Goal: Communication & Community: Share content

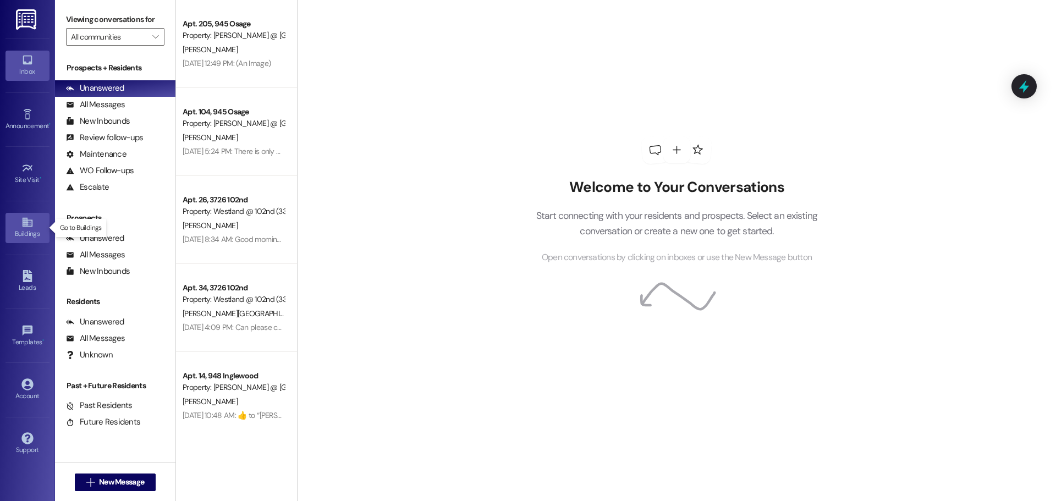
click at [25, 227] on icon at bounding box center [27, 222] width 10 height 9
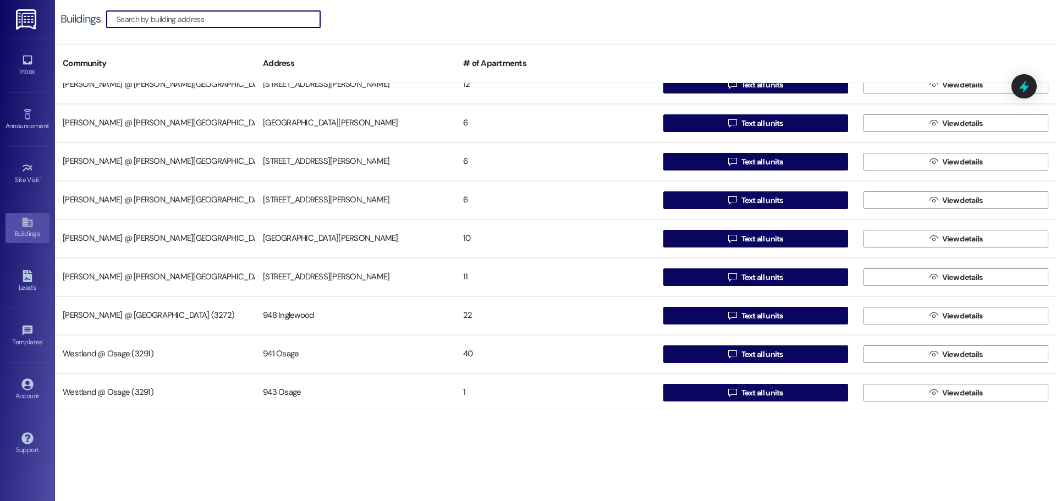
scroll to position [213, 0]
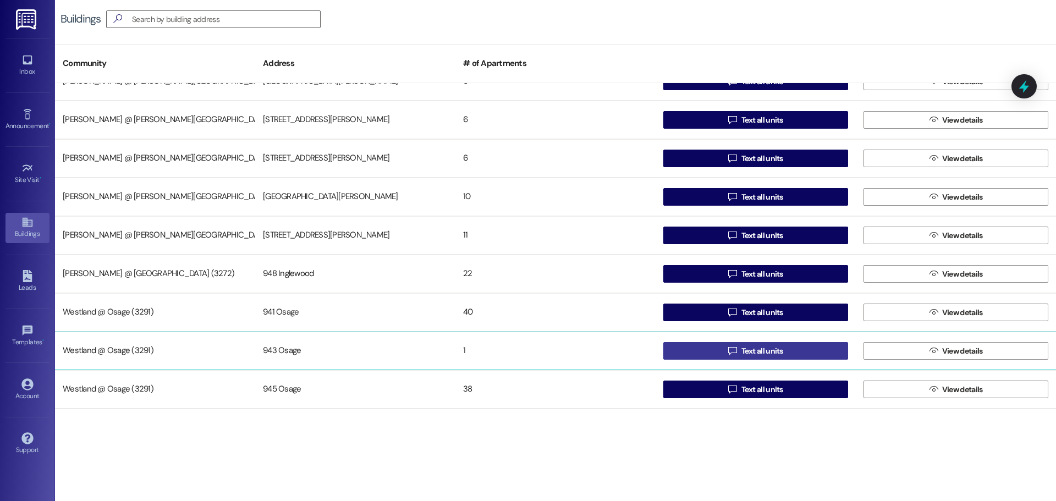
click at [792, 348] on button " Text all units" at bounding box center [755, 351] width 185 height 18
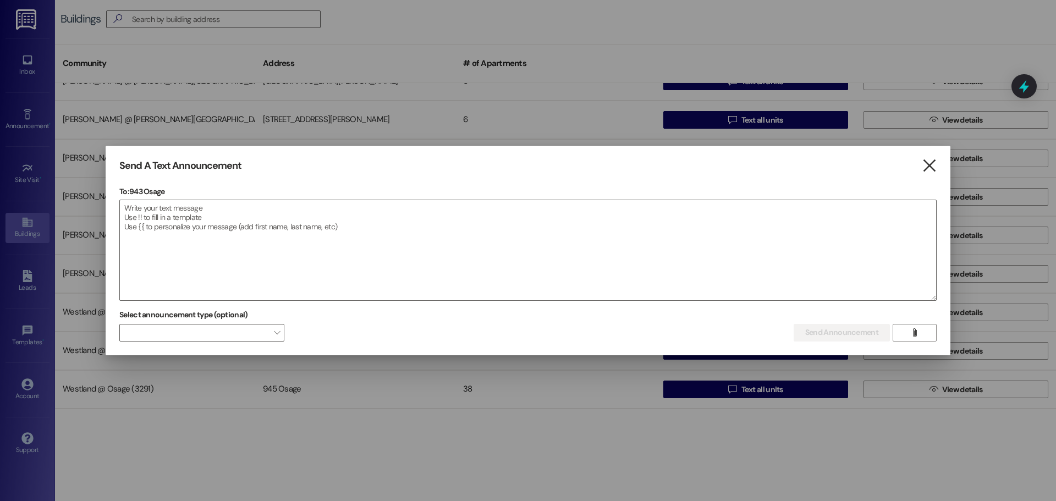
click at [935, 161] on icon "" at bounding box center [929, 166] width 15 height 12
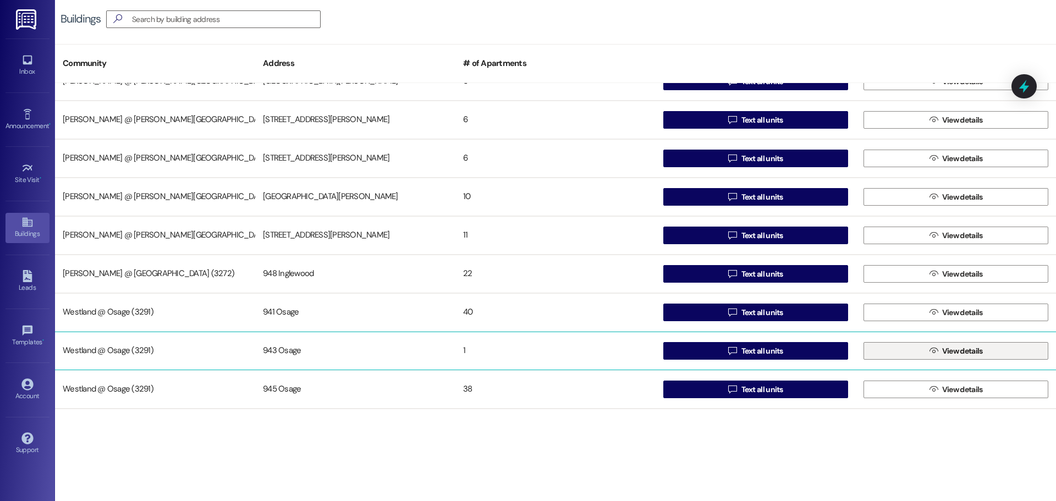
click at [942, 351] on span "View details" at bounding box center [962, 351] width 41 height 12
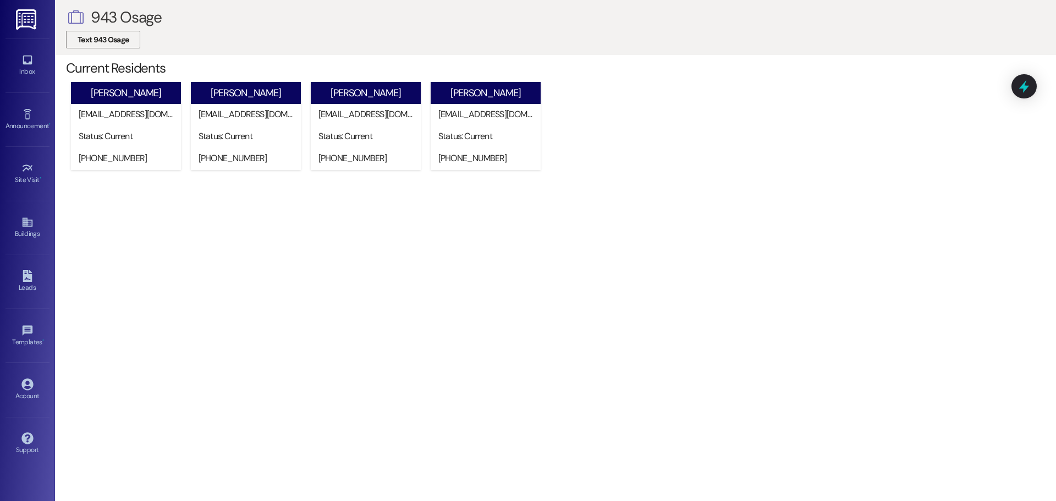
click at [125, 39] on span "Text 943 Osage" at bounding box center [103, 40] width 51 height 12
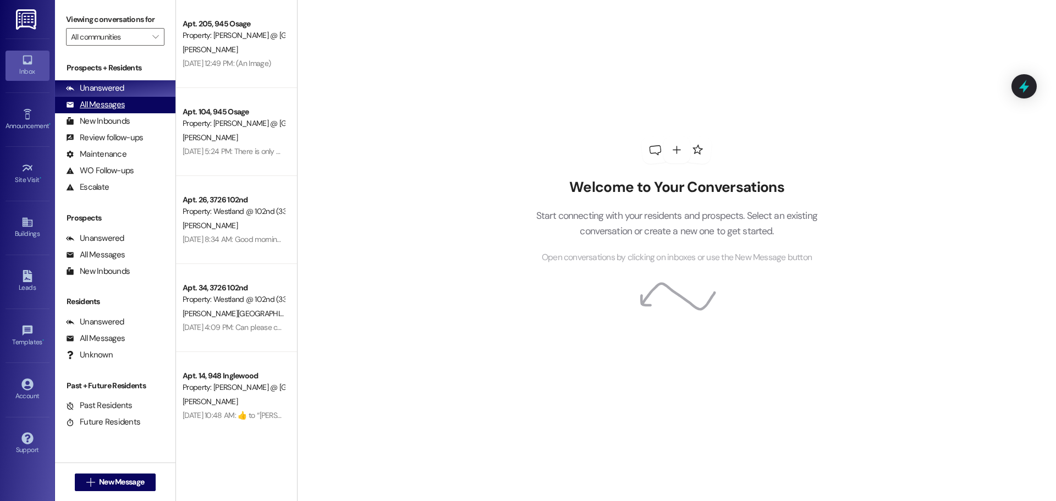
click at [111, 104] on div "All Messages" at bounding box center [95, 105] width 59 height 12
click at [155, 39] on icon "" at bounding box center [155, 36] width 6 height 9
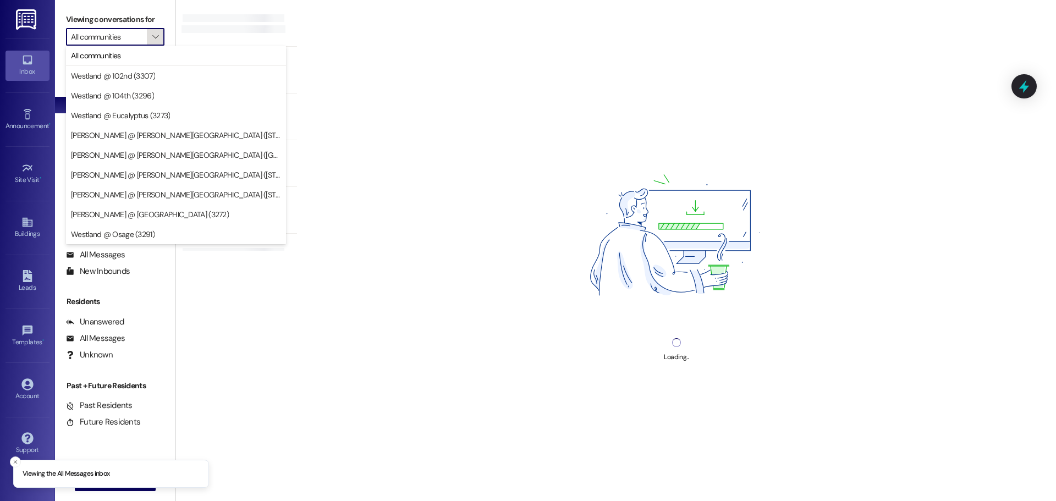
click at [157, 31] on span "" at bounding box center [155, 37] width 10 height 18
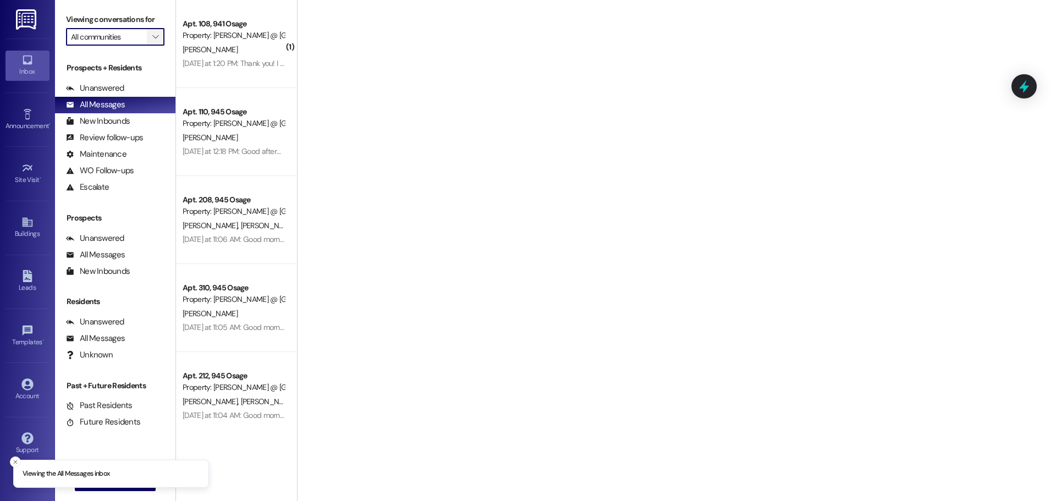
click at [157, 32] on span "" at bounding box center [155, 37] width 10 height 18
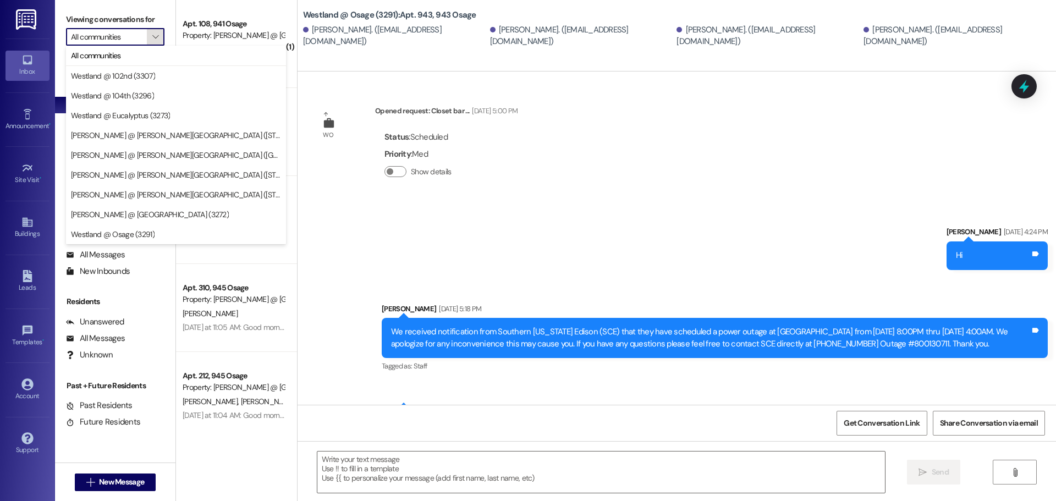
scroll to position [28965, 0]
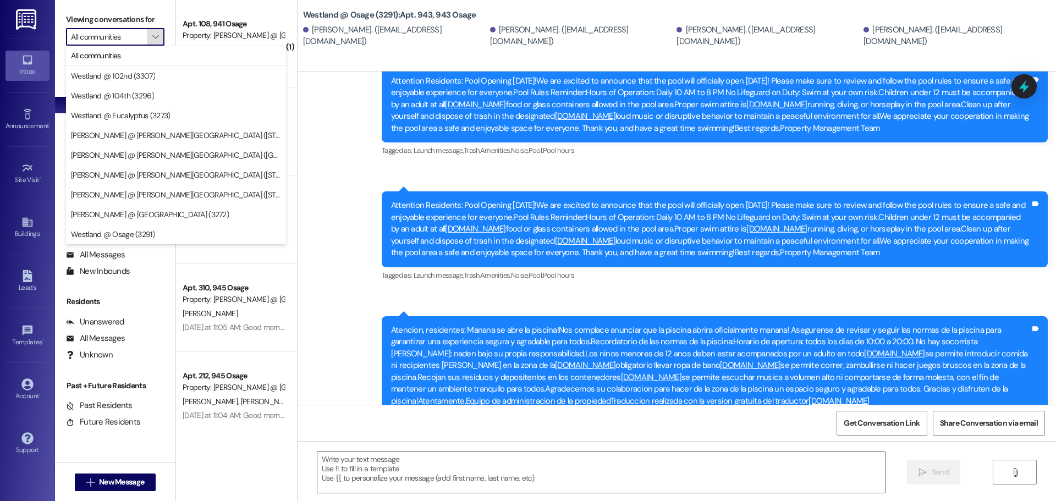
click at [151, 35] on span "" at bounding box center [155, 37] width 10 height 18
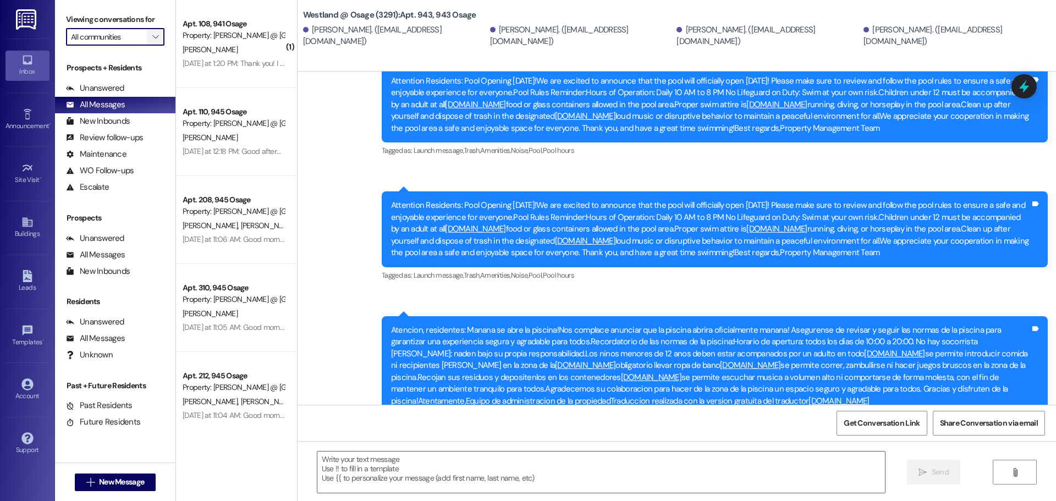
click at [151, 35] on span "" at bounding box center [155, 37] width 10 height 18
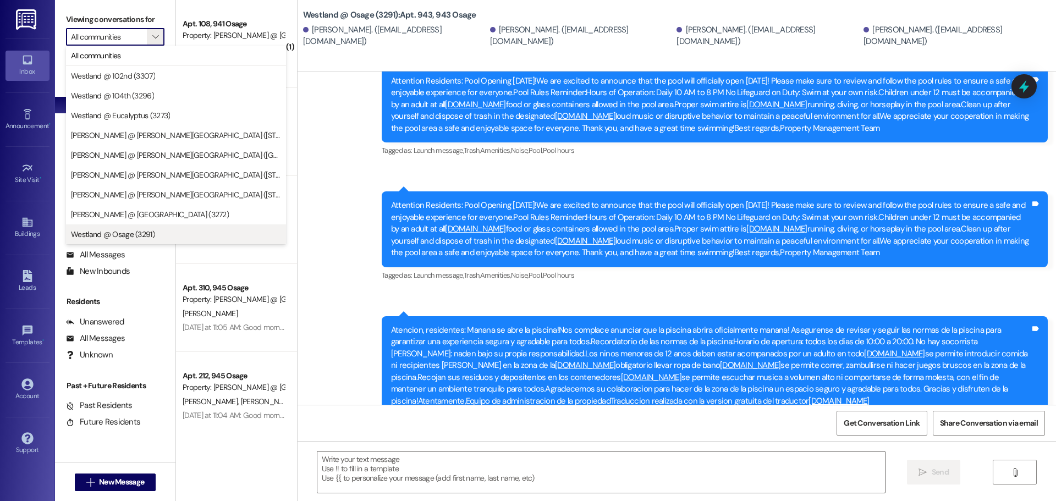
click at [198, 234] on span "Westland @ Osage (3291)" at bounding box center [176, 234] width 210 height 11
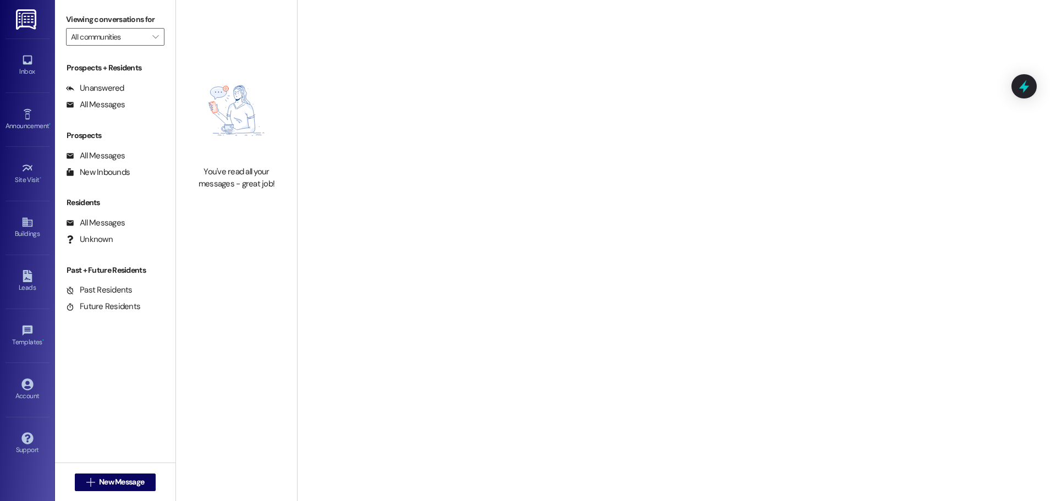
type input "Westland @ Osage (3291)"
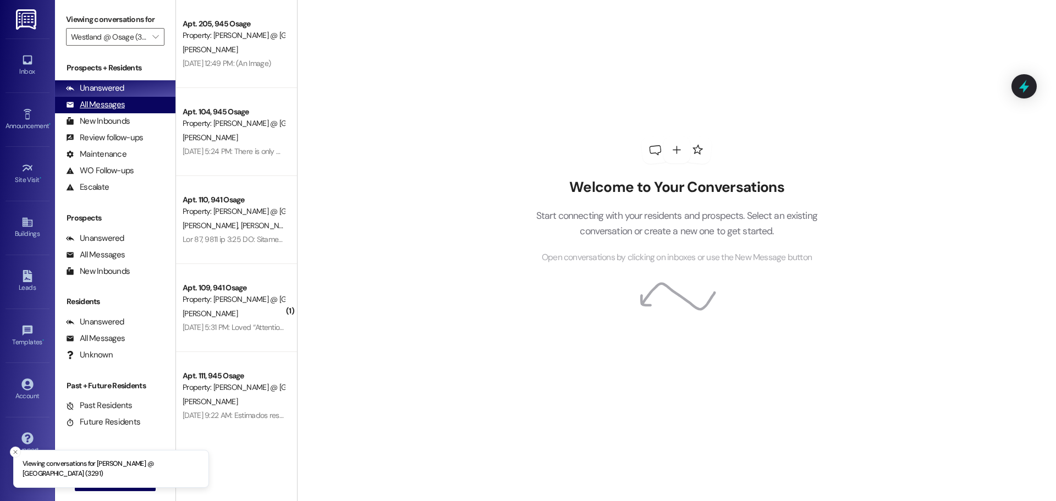
click at [119, 97] on div "All Messages (undefined)" at bounding box center [115, 105] width 120 height 17
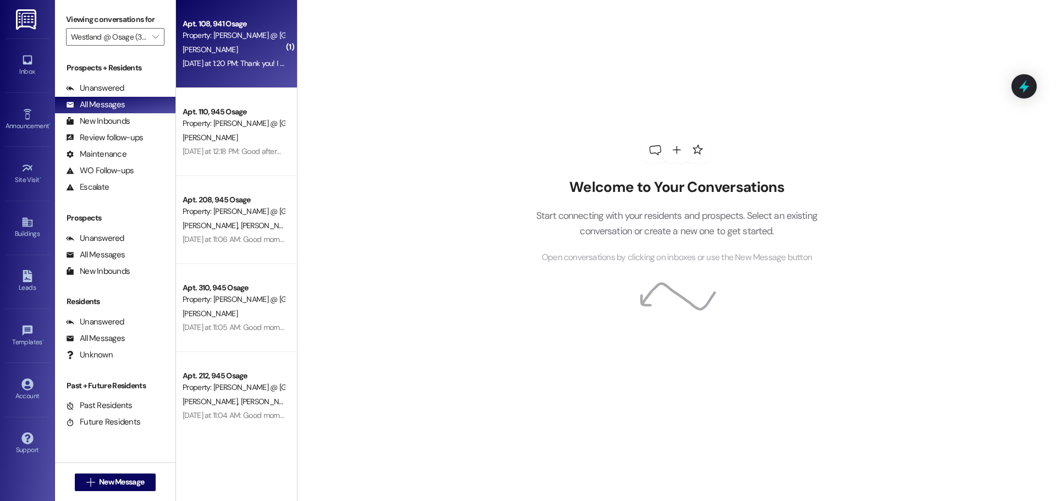
click at [234, 32] on div "Property: [PERSON_NAME] @ [GEOGRAPHIC_DATA] (3291)" at bounding box center [234, 36] width 102 height 12
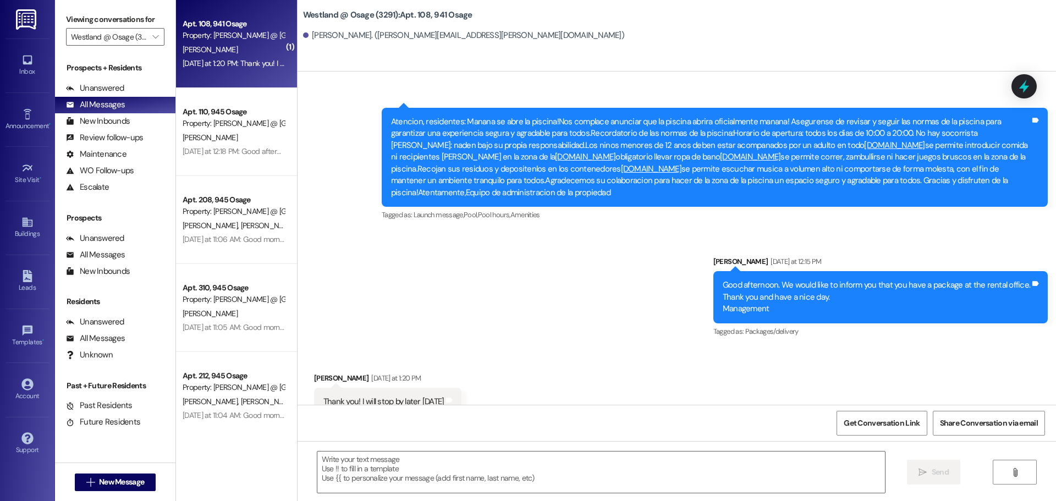
scroll to position [54132, 0]
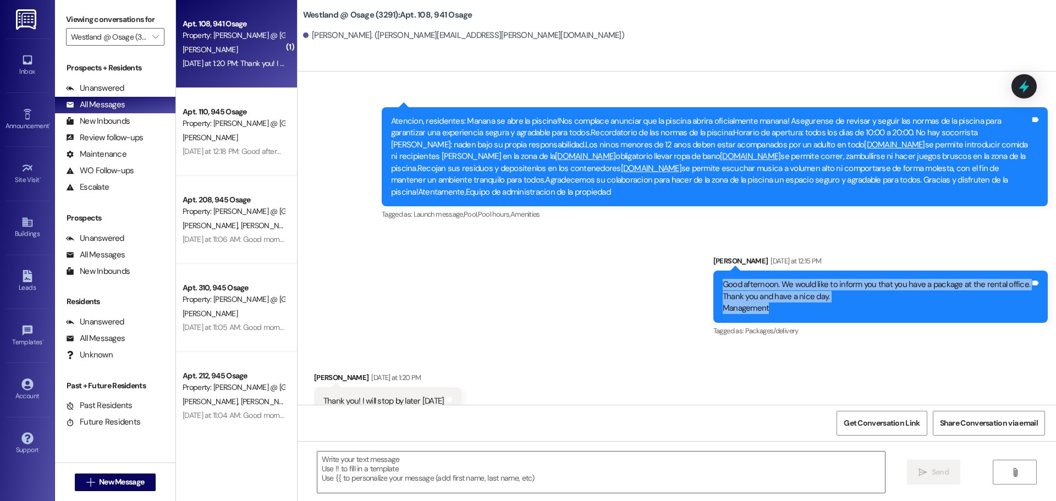
drag, startPoint x: 779, startPoint y: 271, endPoint x: 722, endPoint y: 251, distance: 60.7
click at [720, 271] on div "Good afternoon. We would like to inform you that you have a package at the rent…" at bounding box center [881, 297] width 334 height 52
copy div "Good afternoon. We would like to inform you that you have a package at the rent…"
click at [28, 228] on div "Buildings" at bounding box center [27, 233] width 55 height 11
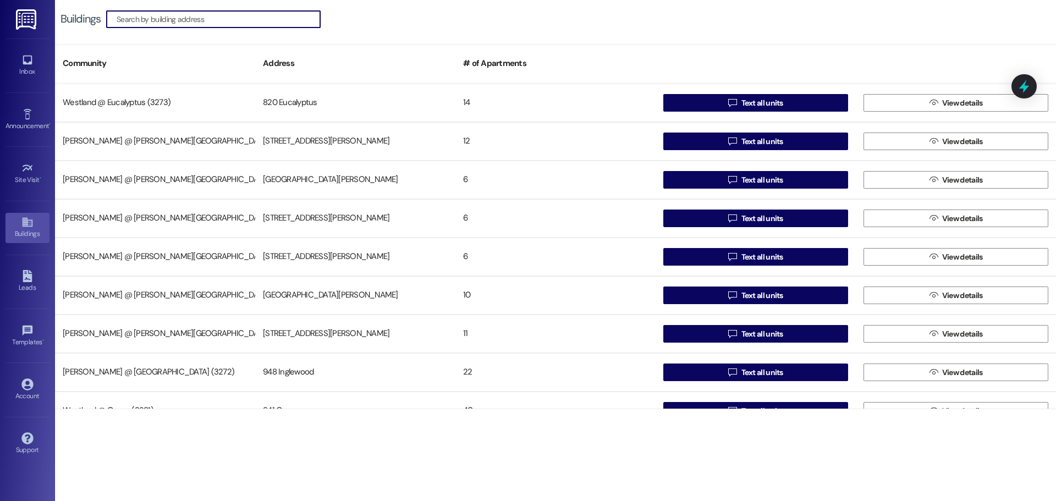
scroll to position [213, 0]
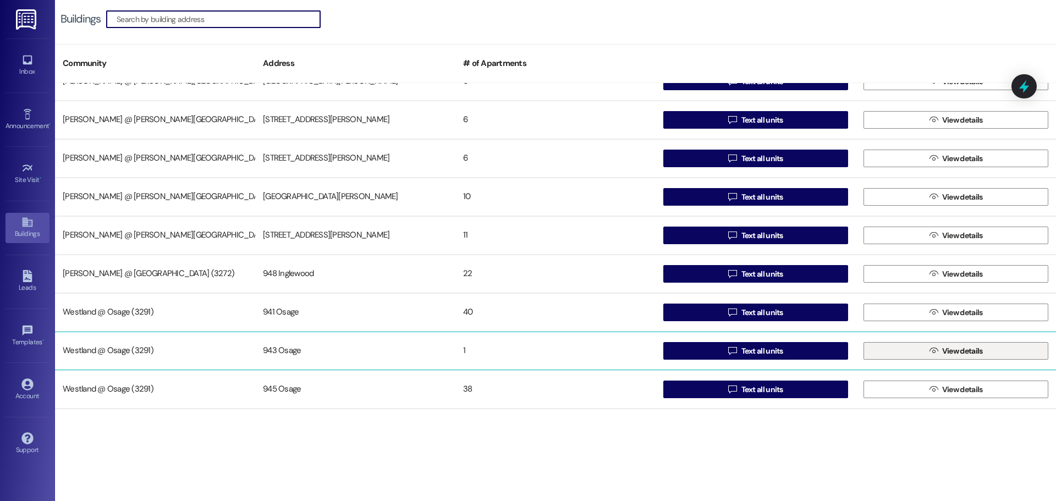
click at [915, 353] on button " View details" at bounding box center [956, 351] width 185 height 18
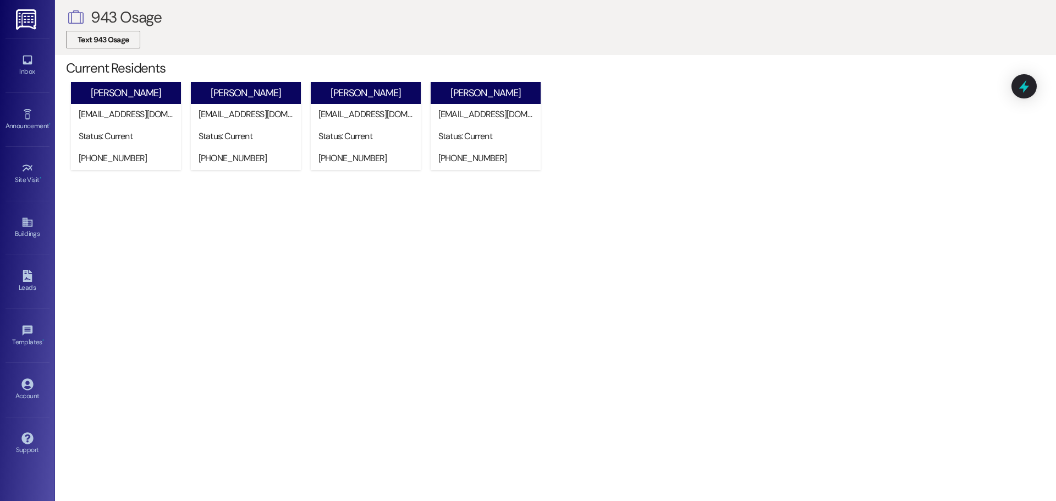
click at [122, 34] on span "Text 943 Osage" at bounding box center [103, 40] width 51 height 12
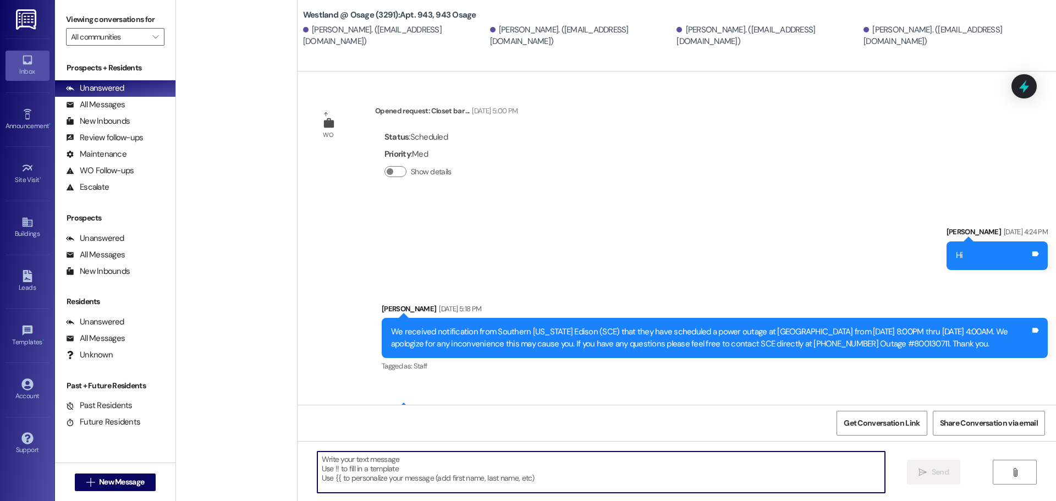
scroll to position [28725, 0]
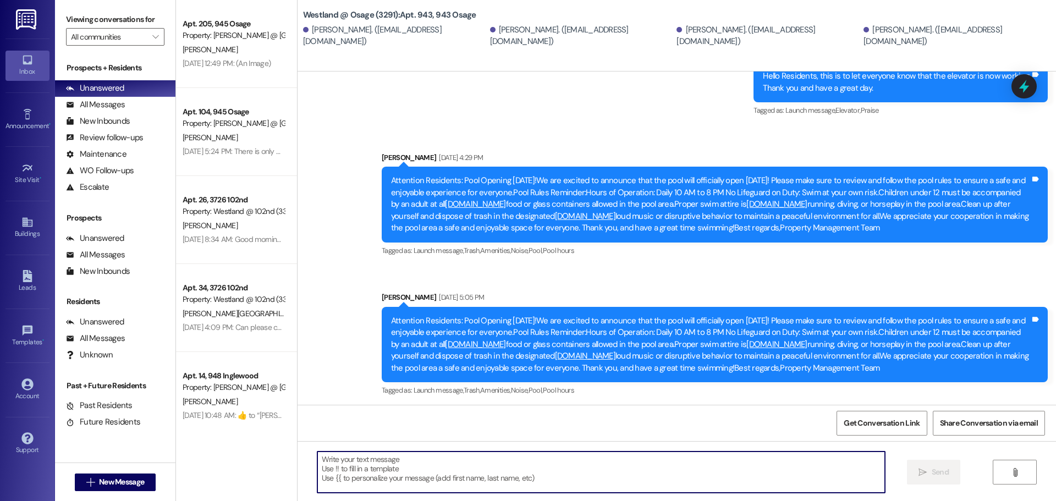
type textarea "Good afternoon. We would like to inform you that you have a package at the rent…"
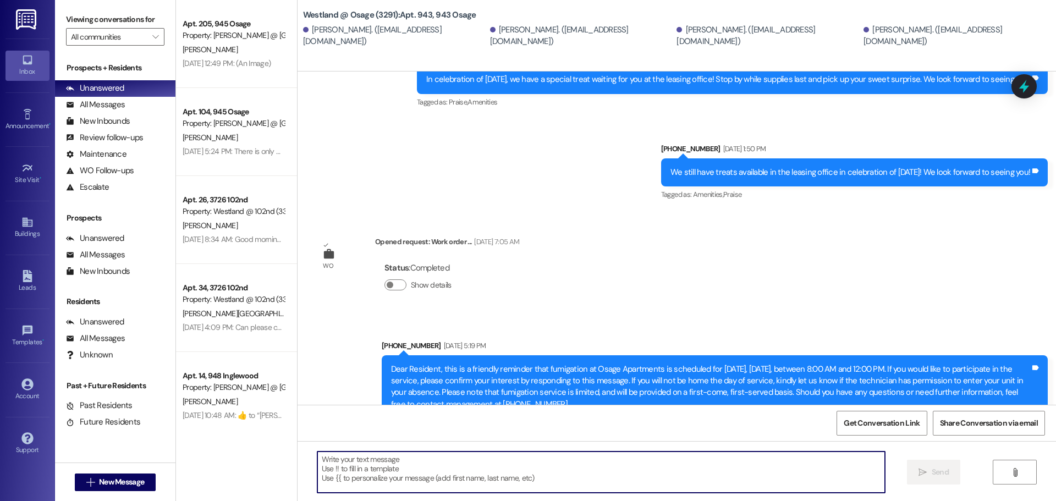
scroll to position [24688, 0]
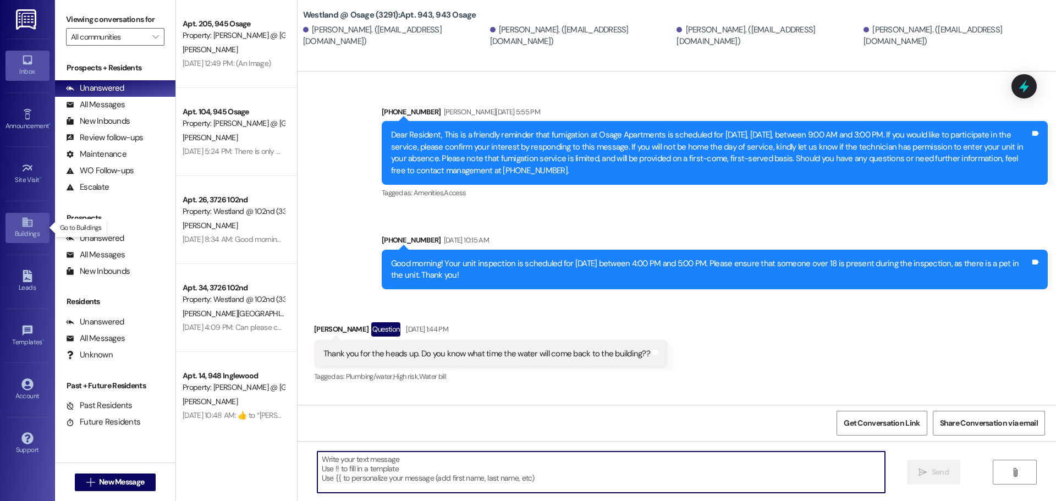
click at [29, 230] on div "Buildings" at bounding box center [27, 233] width 55 height 11
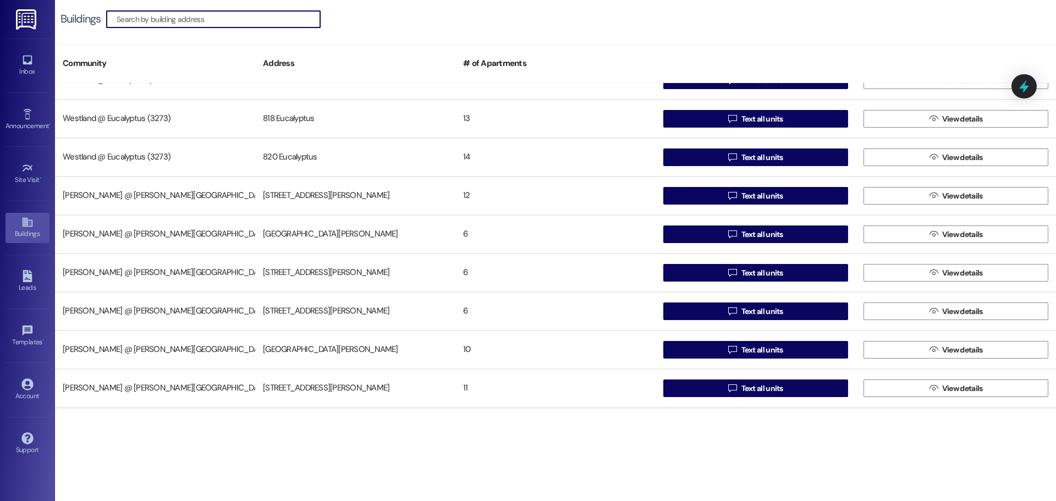
scroll to position [213, 0]
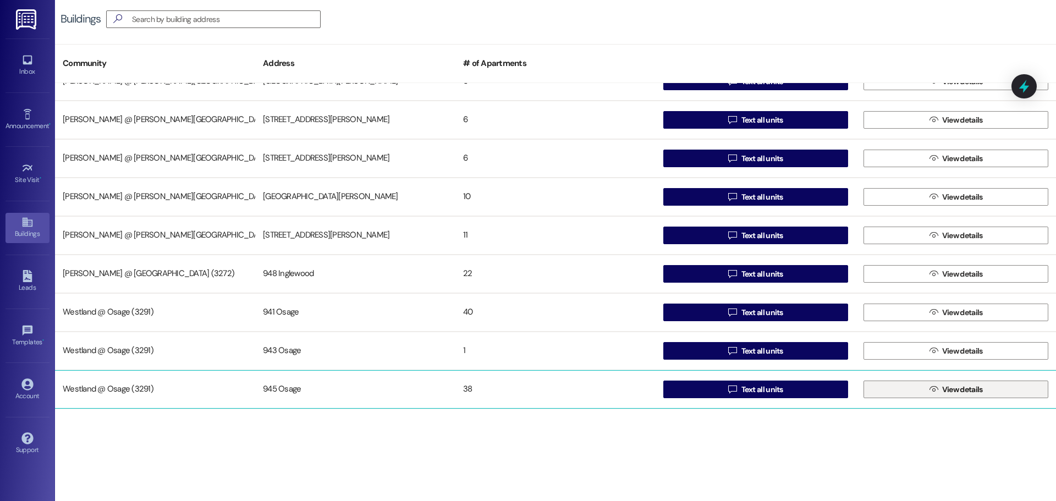
click at [942, 388] on span "View details" at bounding box center [962, 390] width 41 height 12
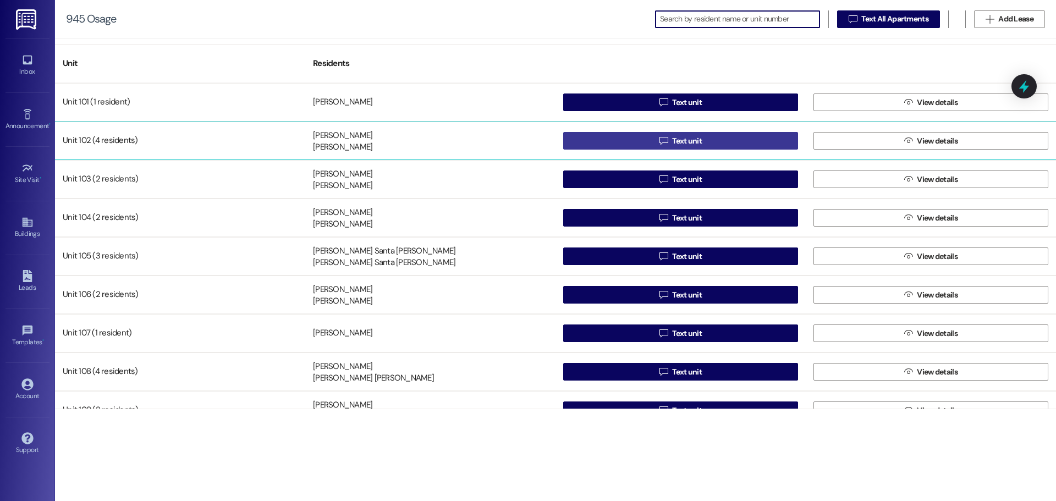
click at [706, 139] on button " Text unit" at bounding box center [680, 141] width 235 height 18
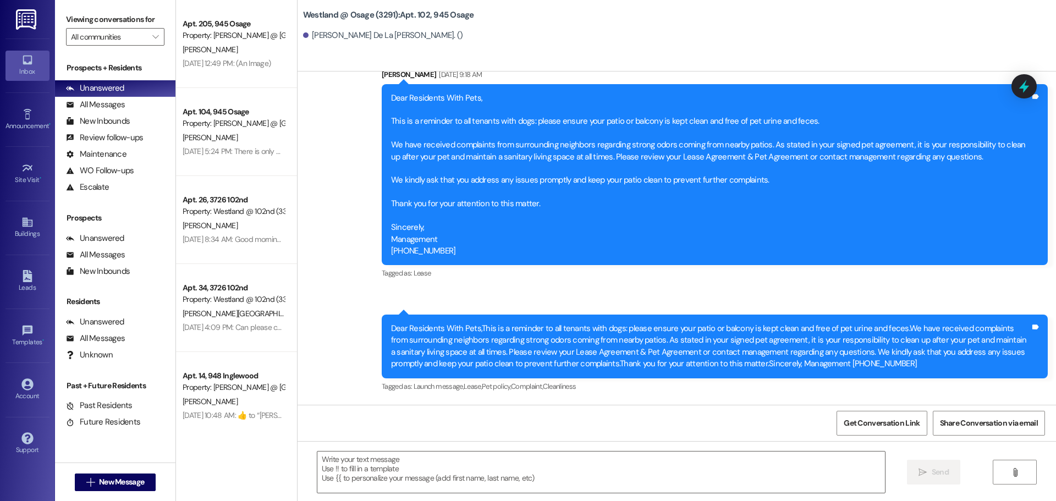
scroll to position [20843, 0]
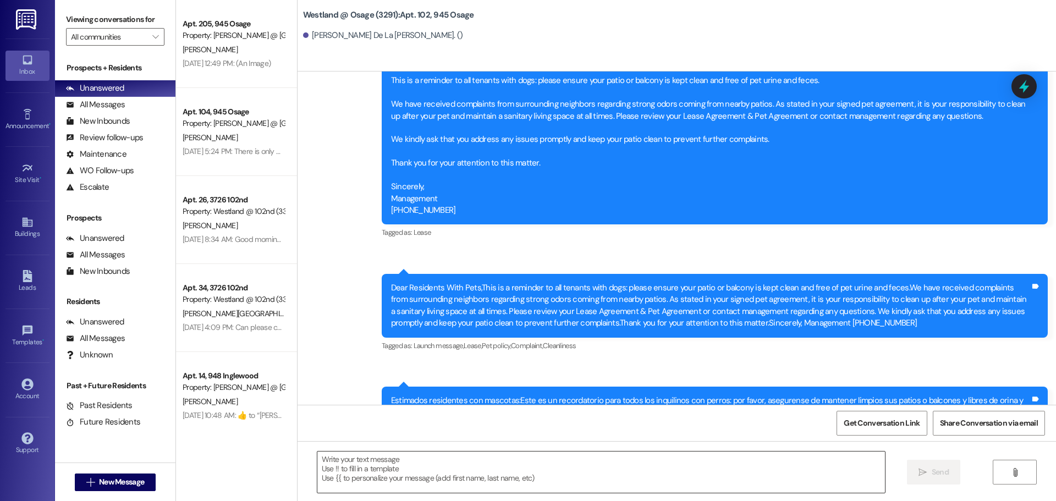
click at [547, 476] on textarea at bounding box center [601, 472] width 568 height 41
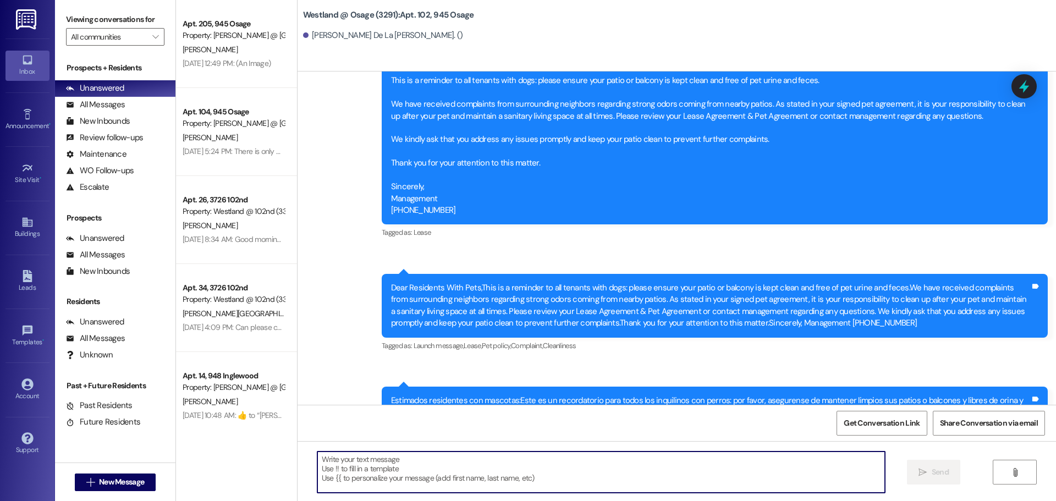
paste textarea "Good afternoon. We would like to inform you that you have a package at the rent…"
type textarea "Good afternoon. We would like to inform you that you have a package at the rent…"
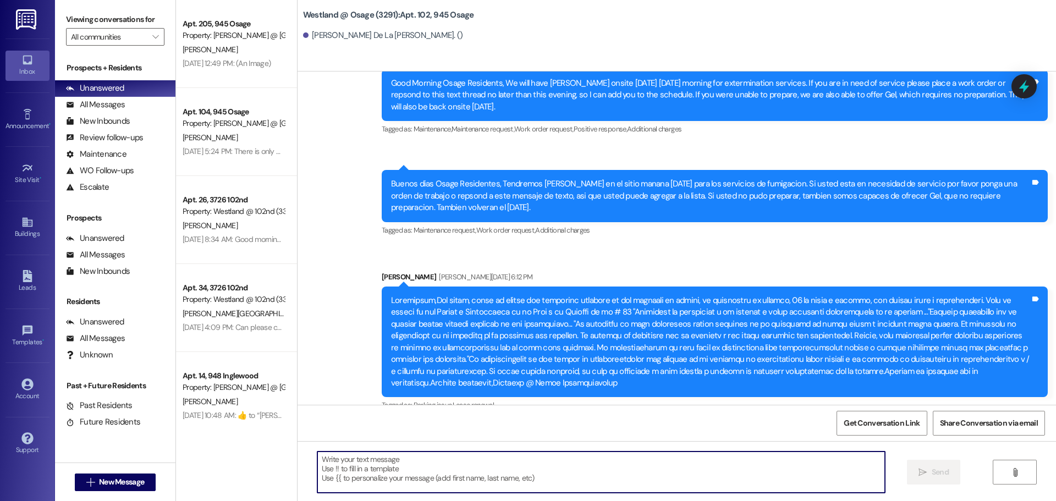
scroll to position [608, 0]
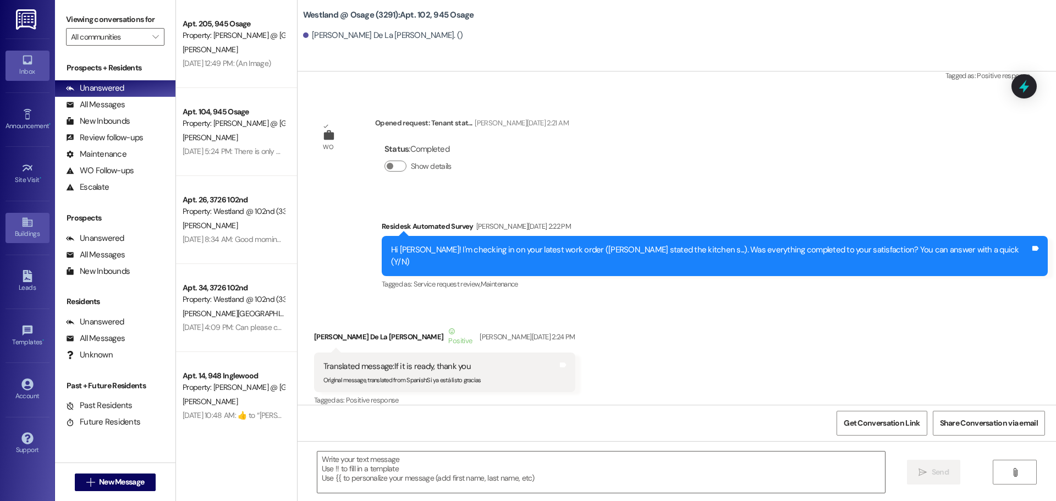
click at [17, 224] on link "Buildings" at bounding box center [28, 228] width 44 height 30
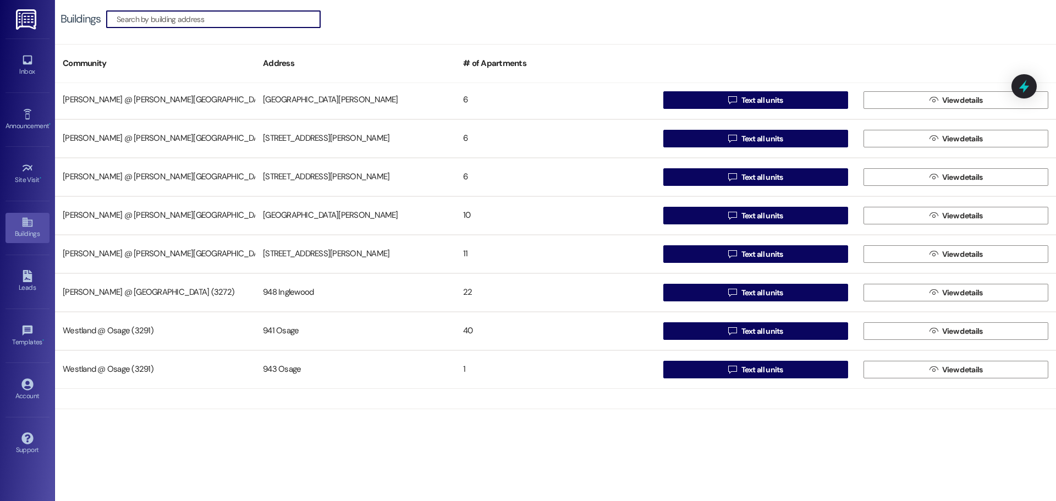
scroll to position [213, 0]
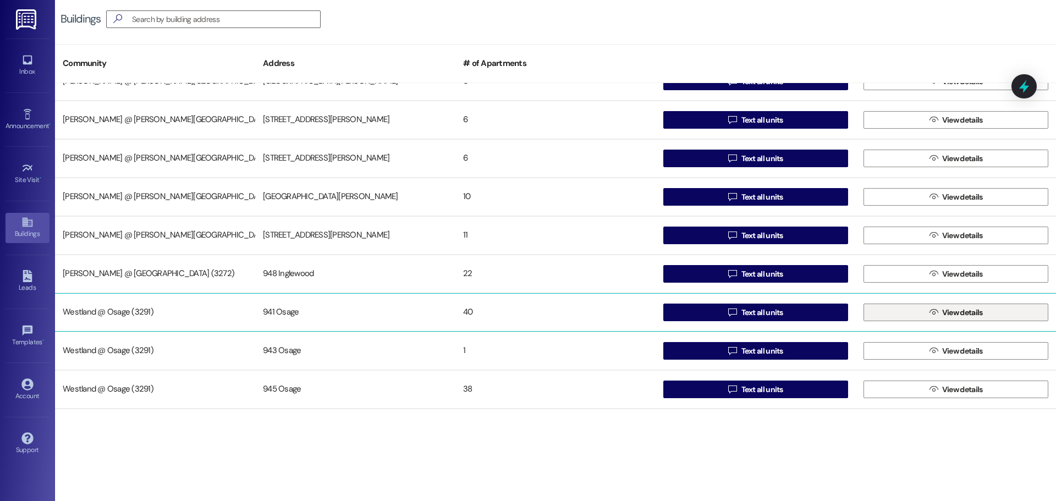
click at [940, 315] on span "View details" at bounding box center [962, 313] width 45 height 12
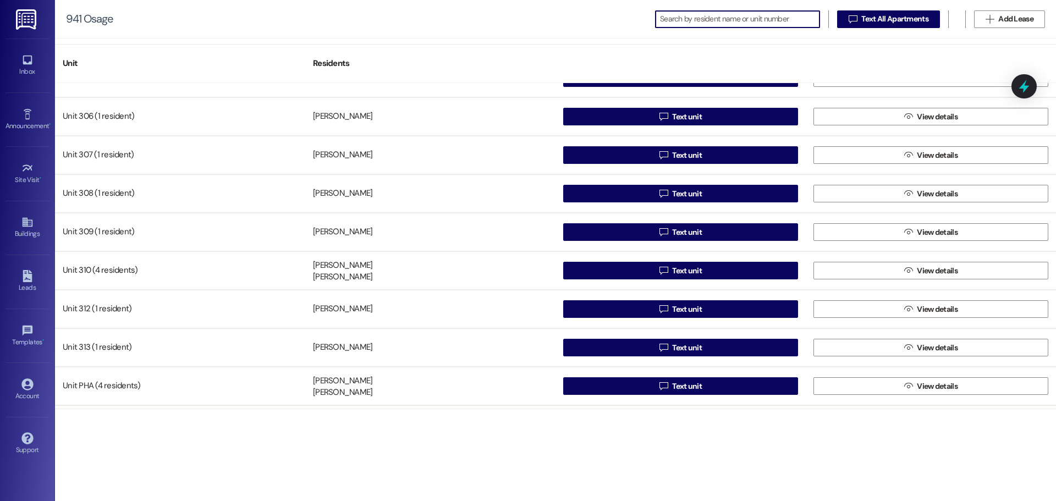
scroll to position [1133, 0]
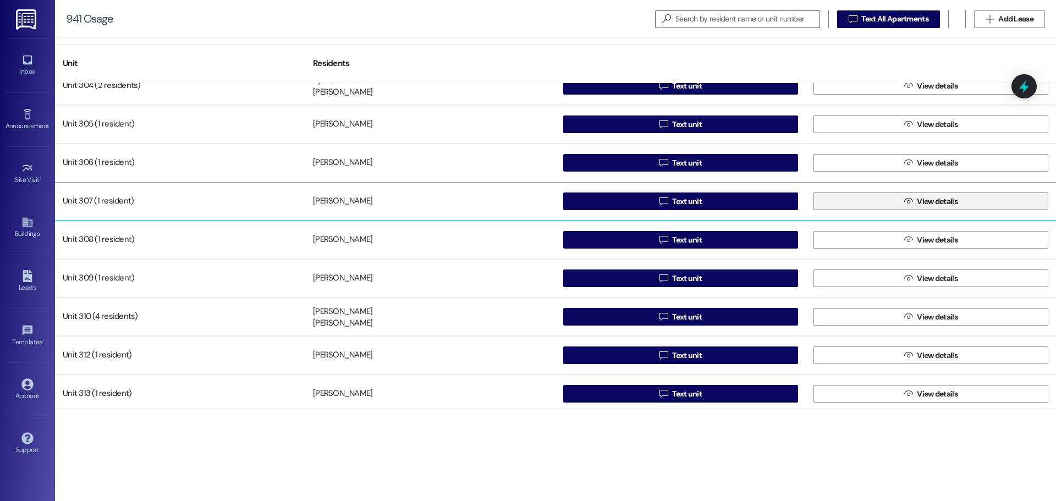
click at [917, 204] on span "View details" at bounding box center [937, 202] width 41 height 12
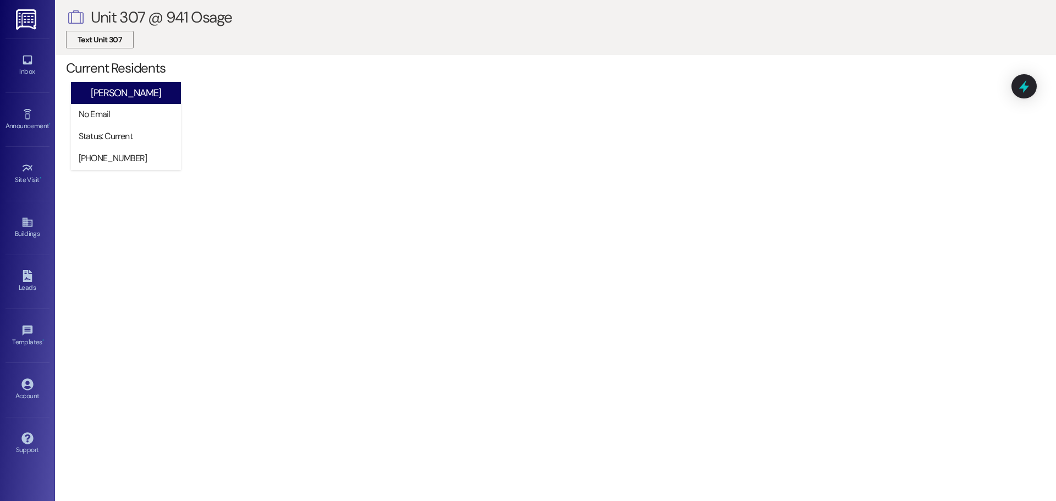
click at [113, 35] on span "Text Unit 307" at bounding box center [100, 40] width 45 height 12
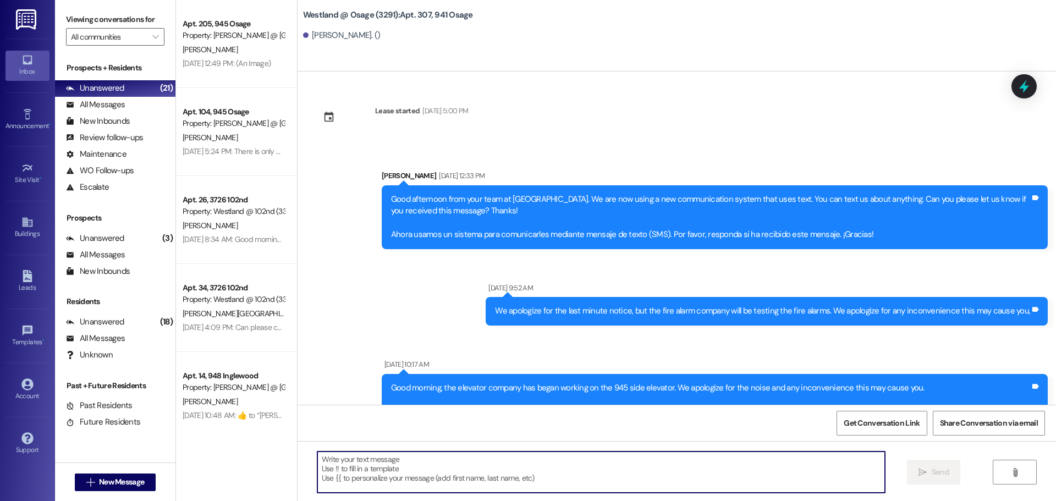
scroll to position [20316, 0]
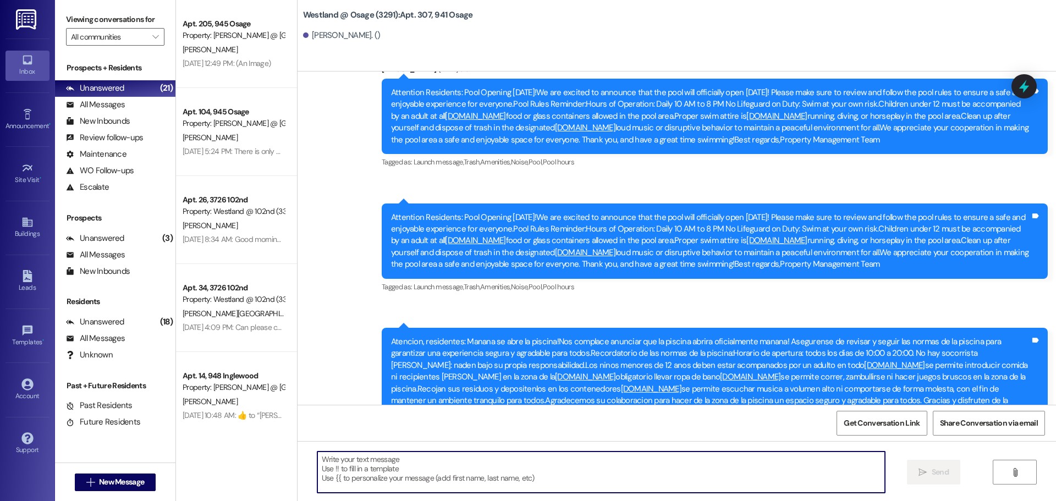
paste textarea "Good afternoon. We would like to inform you that you have a package at the rent…"
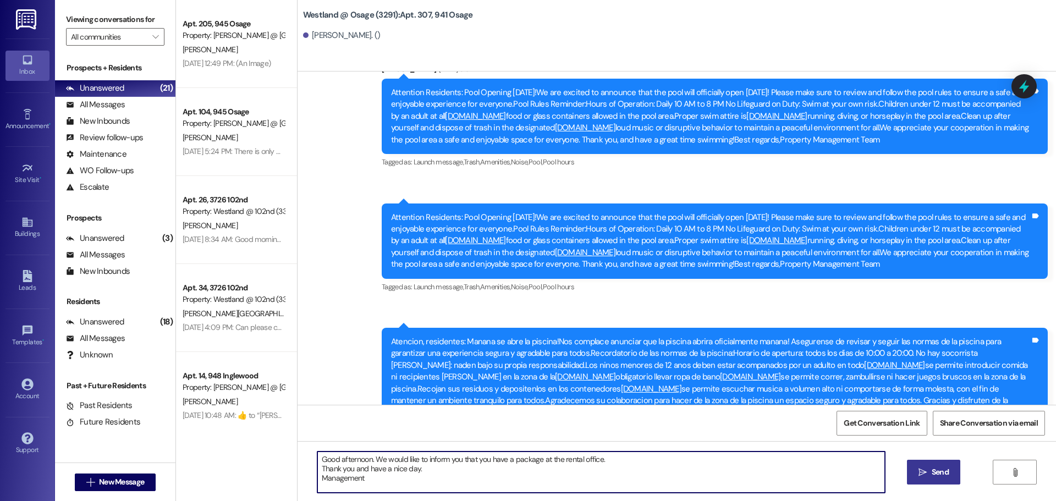
type textarea "Good afternoon. We would like to inform you that you have a package at the rent…"
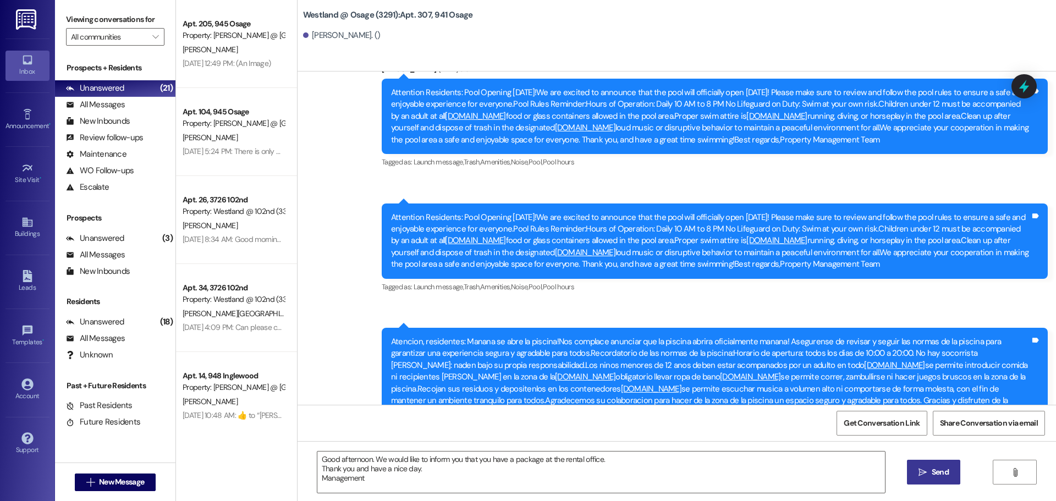
click at [933, 473] on span "Send" at bounding box center [940, 473] width 17 height 12
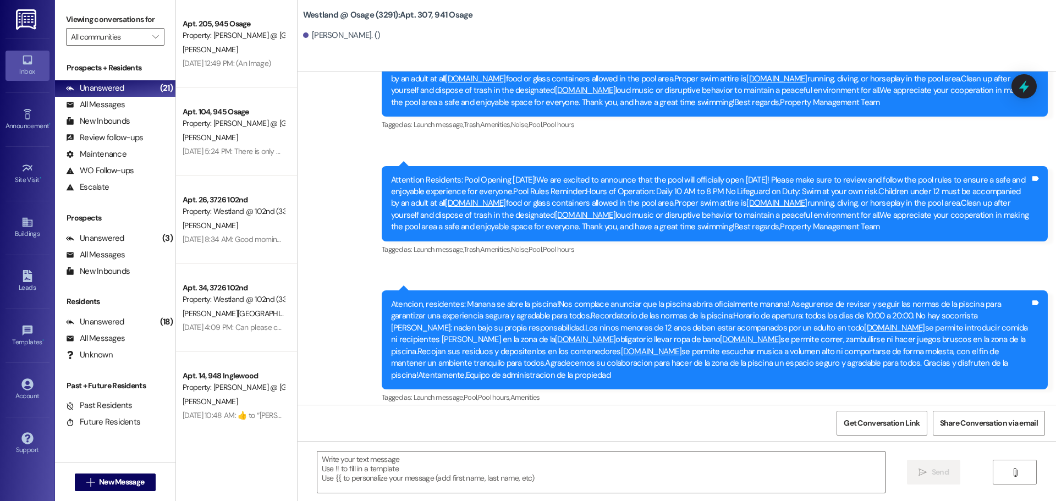
scroll to position [20416, 0]
